Goal: Obtain resource: Obtain resource

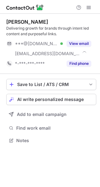
scroll to position [136, 100]
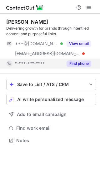
click at [77, 65] on button "Find phone" at bounding box center [79, 64] width 25 height 6
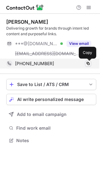
click at [87, 64] on span at bounding box center [88, 63] width 5 height 5
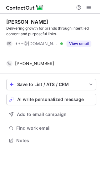
scroll to position [126, 100]
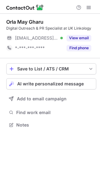
scroll to position [3, 3]
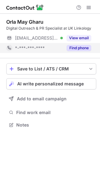
click at [83, 47] on button "Find phone" at bounding box center [79, 48] width 25 height 6
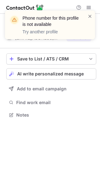
scroll to position [111, 100]
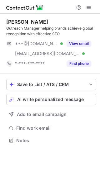
scroll to position [136, 100]
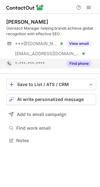
scroll to position [136, 100]
click at [70, 62] on button "Find phone" at bounding box center [79, 64] width 25 height 6
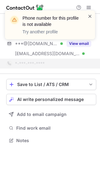
click at [91, 15] on span at bounding box center [89, 16] width 5 height 6
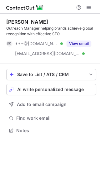
scroll to position [126, 100]
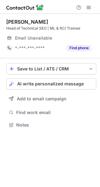
scroll to position [3, 3]
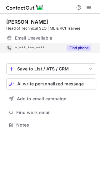
click at [81, 50] on button "Find phone" at bounding box center [79, 48] width 25 height 6
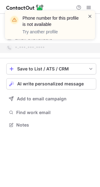
click at [91, 15] on span at bounding box center [89, 16] width 5 height 6
